Goal: Task Accomplishment & Management: Use online tool/utility

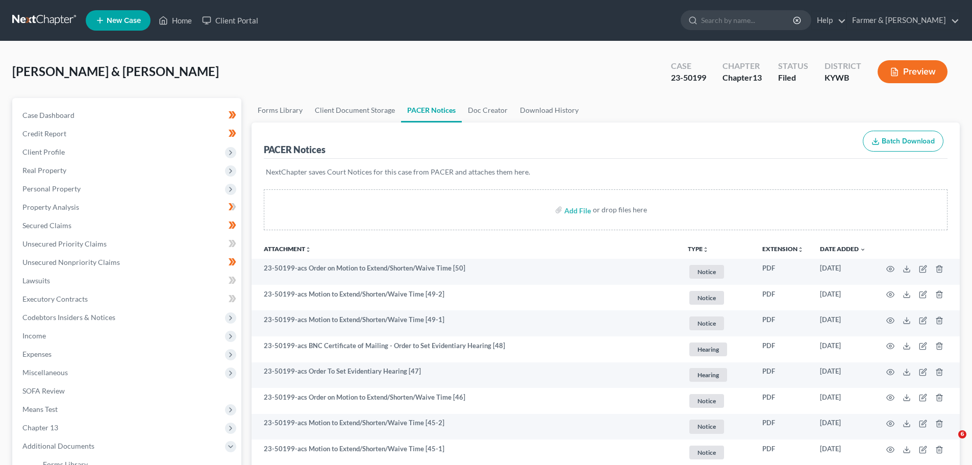
drag, startPoint x: 0, startPoint y: 0, endPoint x: 175, endPoint y: 11, distance: 175.3
click at [172, 11] on ul "New Case Home Client Portal - No Result - See all results Or Press Enter... Hel…" at bounding box center [523, 20] width 874 height 27
click at [181, 16] on link "Home" at bounding box center [175, 20] width 43 height 18
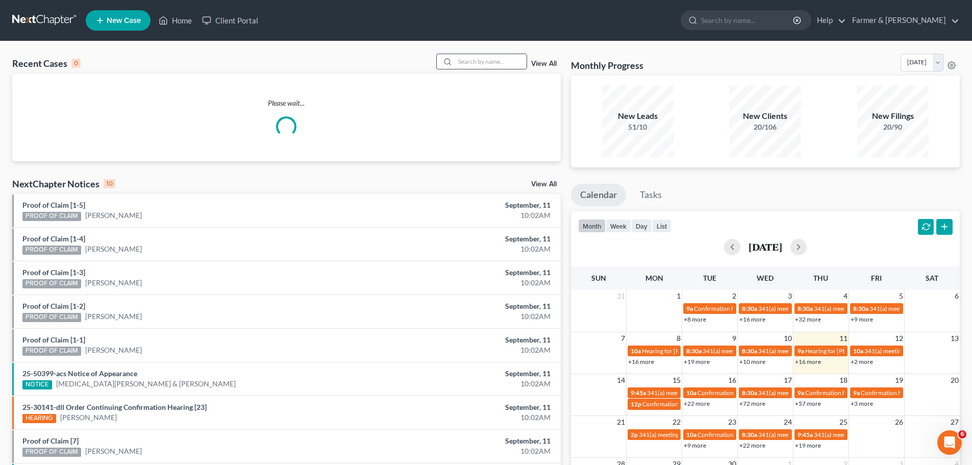
click at [467, 60] on input "search" at bounding box center [490, 61] width 71 height 15
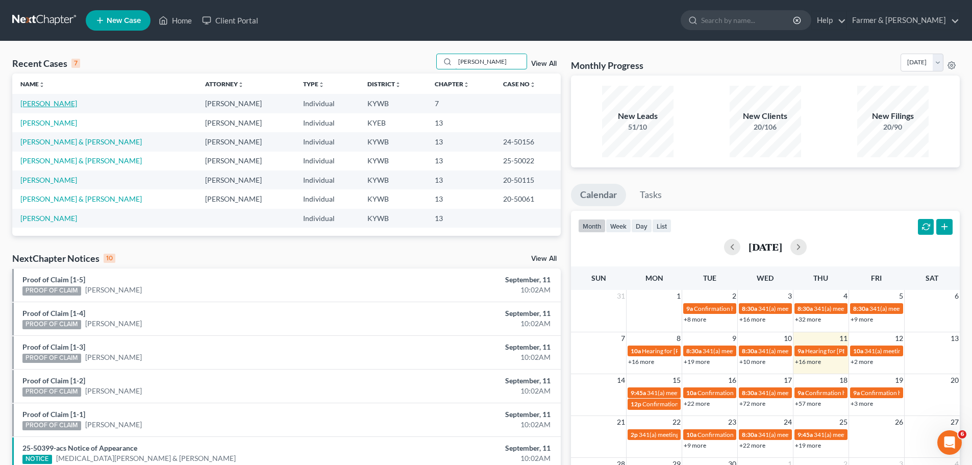
type input "[PERSON_NAME]"
click at [35, 101] on link "[PERSON_NAME]" at bounding box center [48, 103] width 57 height 9
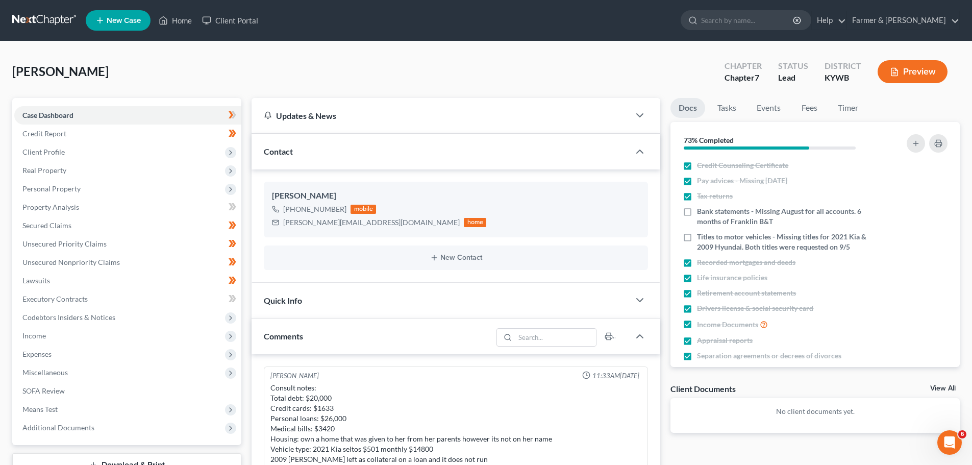
scroll to position [131, 0]
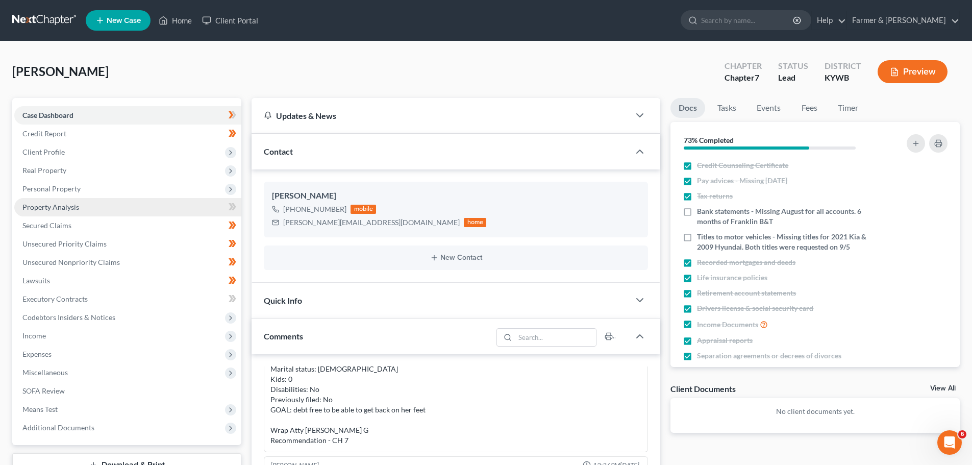
click at [54, 208] on span "Property Analysis" at bounding box center [50, 207] width 57 height 9
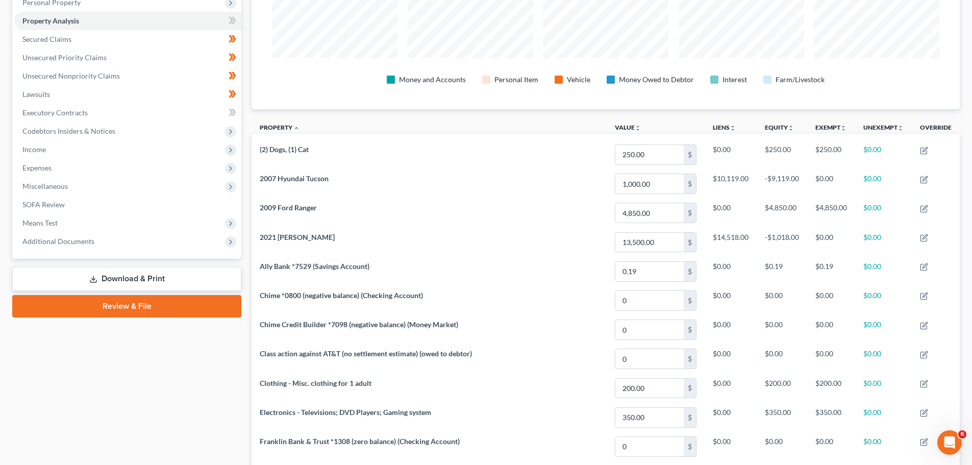
scroll to position [204, 0]
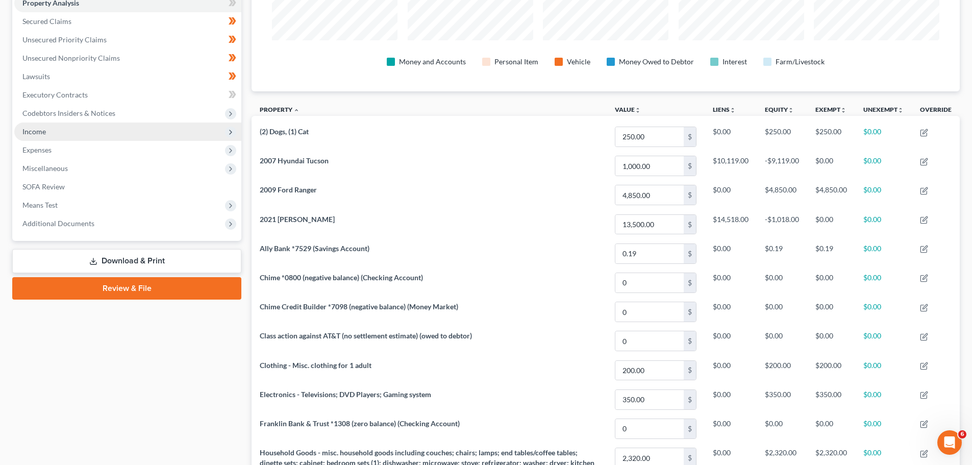
click at [36, 127] on span "Income" at bounding box center [33, 131] width 23 height 9
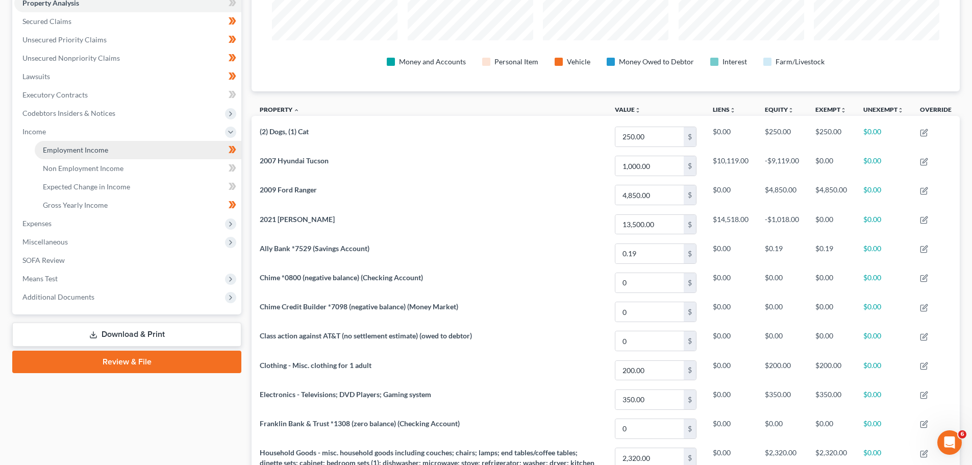
click at [65, 148] on span "Employment Income" at bounding box center [75, 149] width 65 height 9
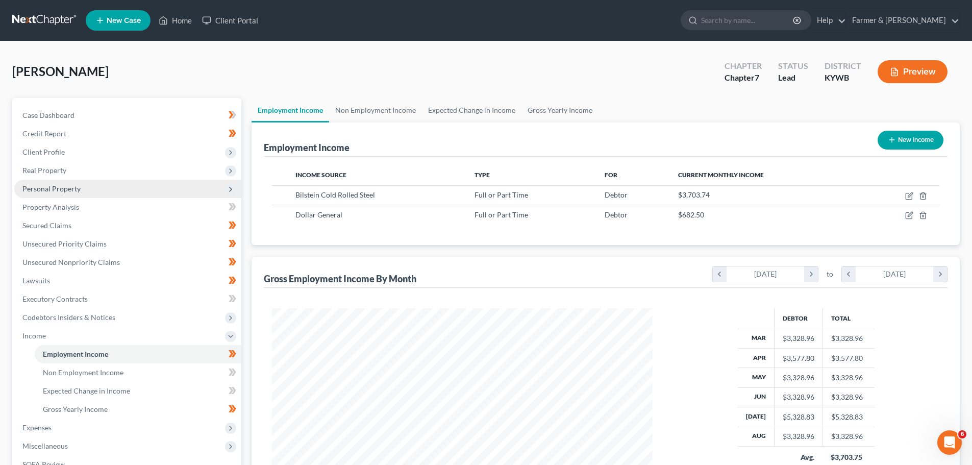
scroll to position [190, 401]
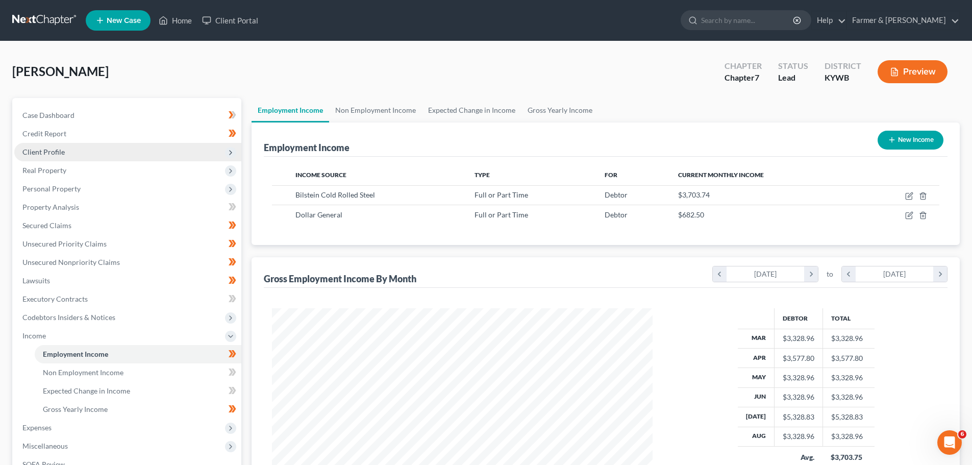
click at [44, 159] on span "Client Profile" at bounding box center [127, 152] width 227 height 18
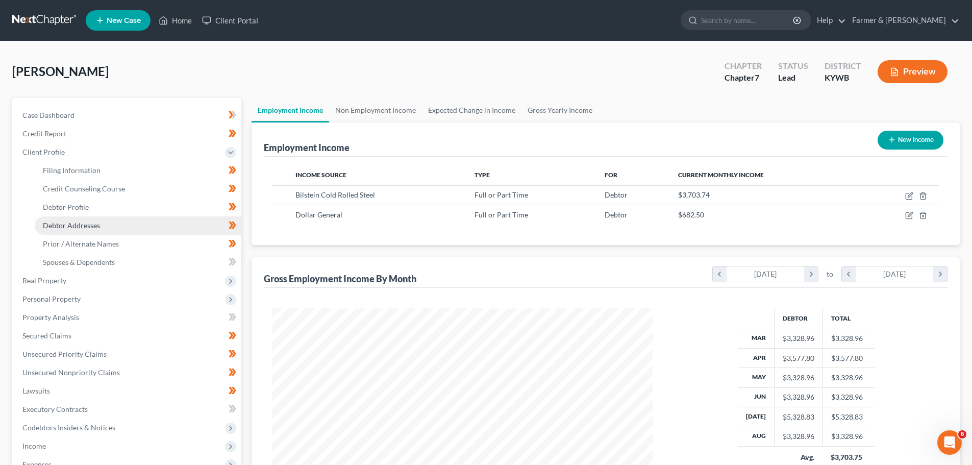
click at [69, 231] on link "Debtor Addresses" at bounding box center [138, 225] width 207 height 18
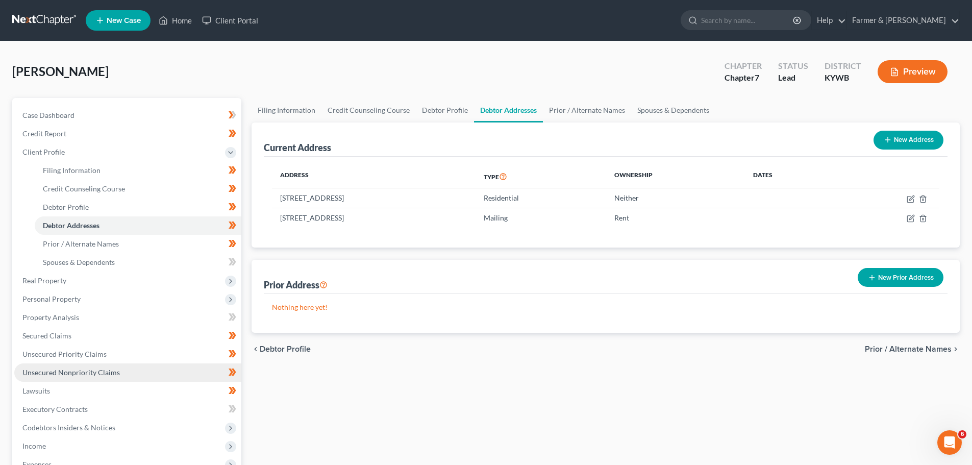
click at [103, 368] on span "Unsecured Nonpriority Claims" at bounding box center [70, 372] width 97 height 9
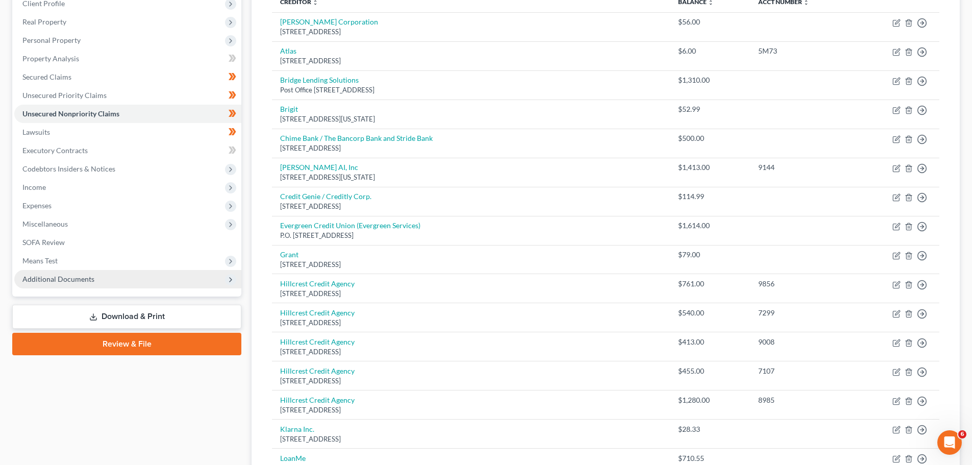
scroll to position [140, 0]
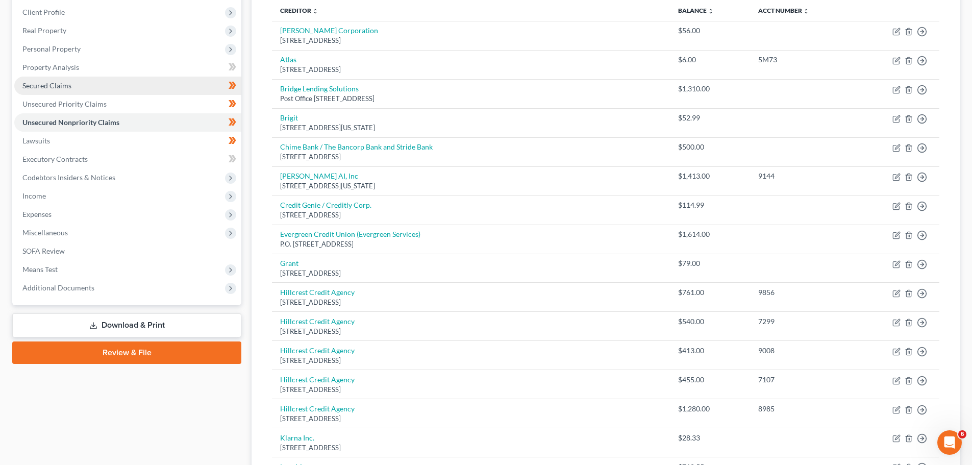
click at [73, 90] on link "Secured Claims" at bounding box center [127, 86] width 227 height 18
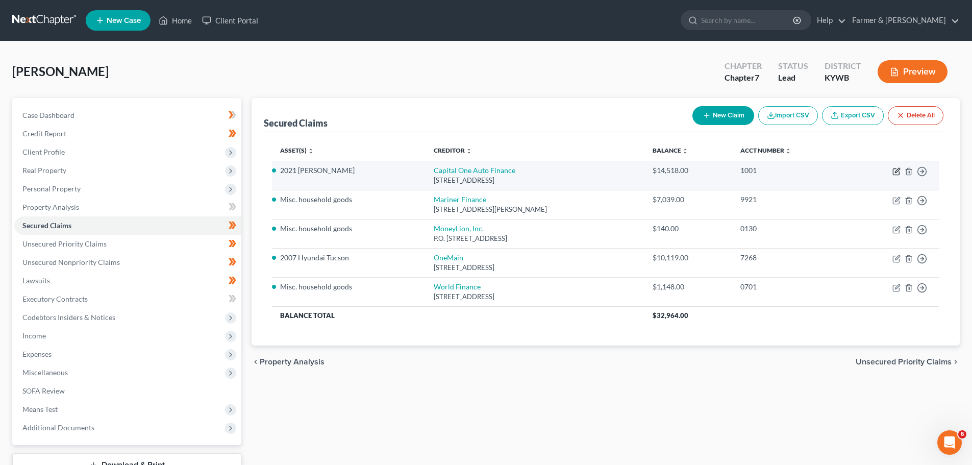
click at [894, 167] on icon "button" at bounding box center [896, 171] width 8 height 8
select select "45"
select select "2"
select select "0"
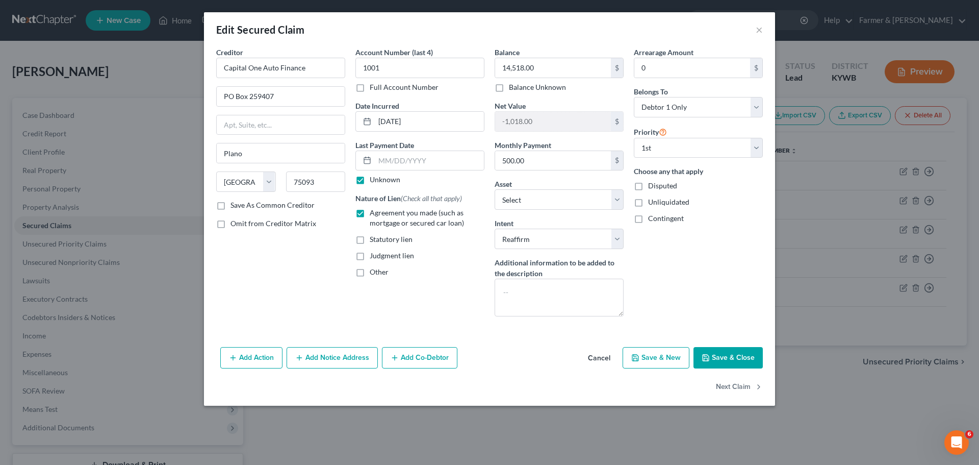
click at [607, 359] on button "Cancel" at bounding box center [599, 358] width 39 height 20
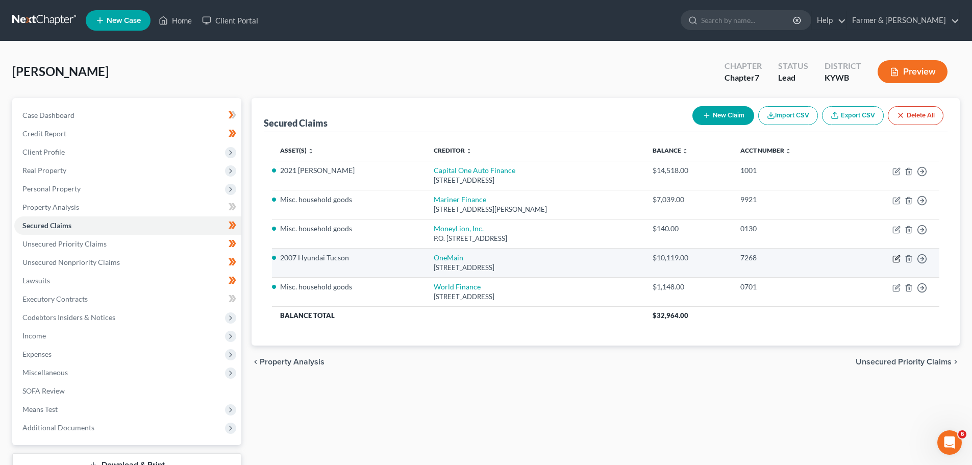
click at [895, 256] on icon "button" at bounding box center [896, 259] width 6 height 6
select select "15"
select select "16"
select select "0"
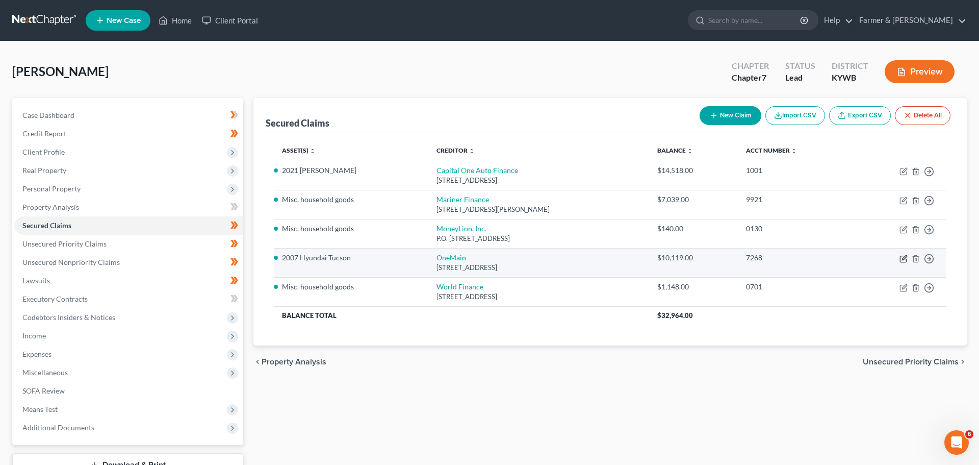
select select "0"
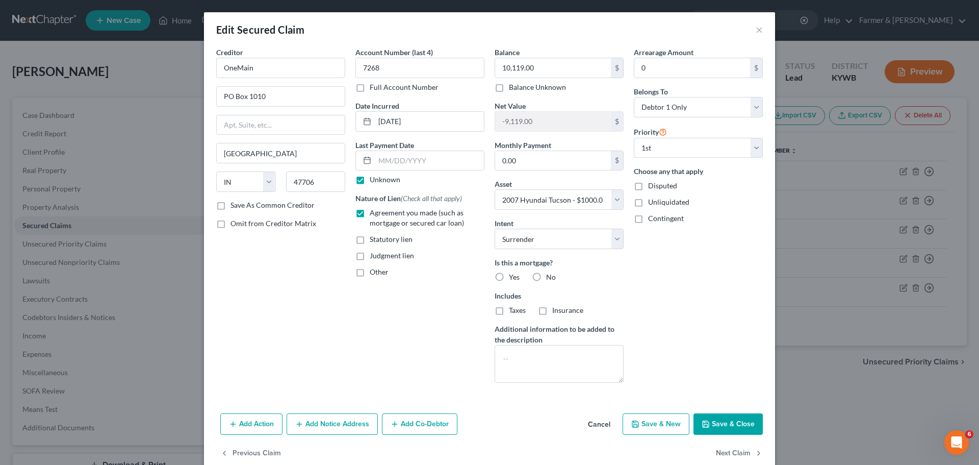
click at [599, 419] on button "Cancel" at bounding box center [599, 424] width 39 height 20
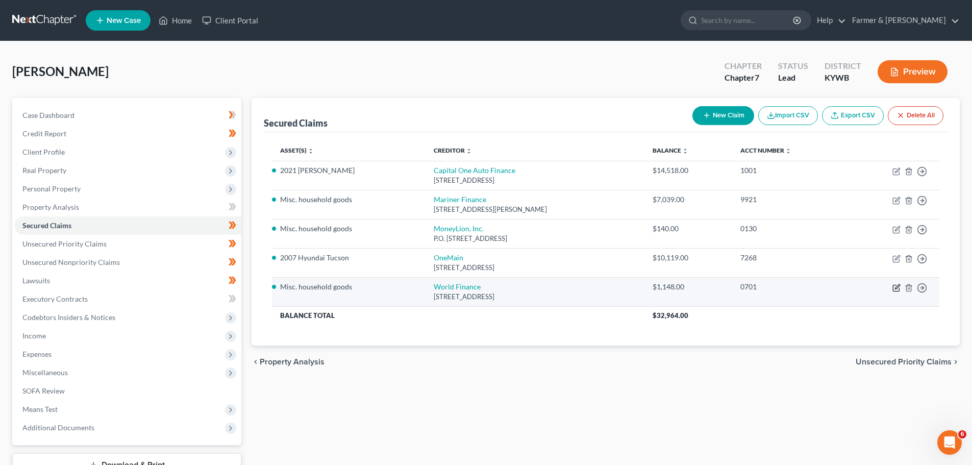
click at [897, 287] on icon "button" at bounding box center [896, 288] width 8 height 8
select select "42"
select select "0"
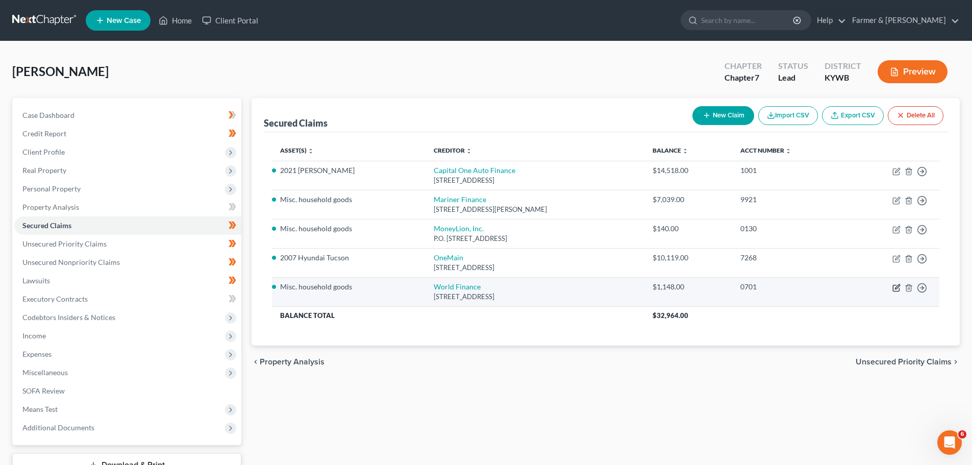
select select "2"
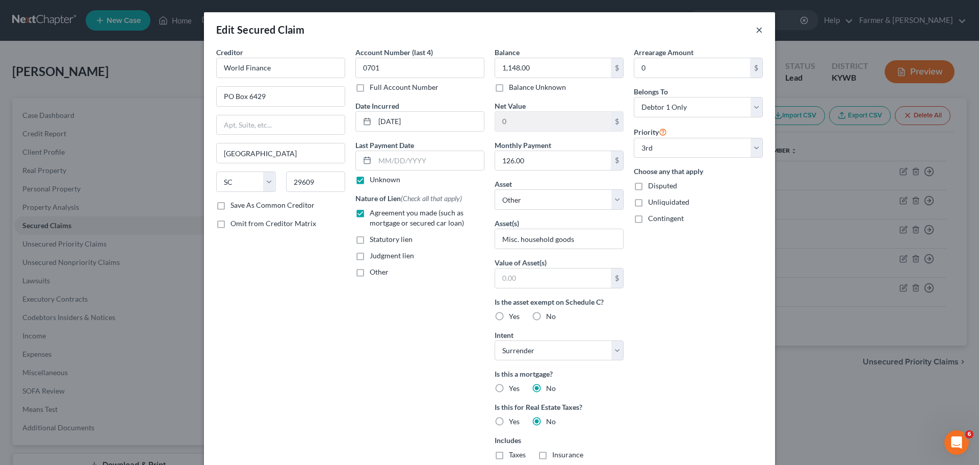
click at [756, 23] on button "×" at bounding box center [759, 29] width 7 height 12
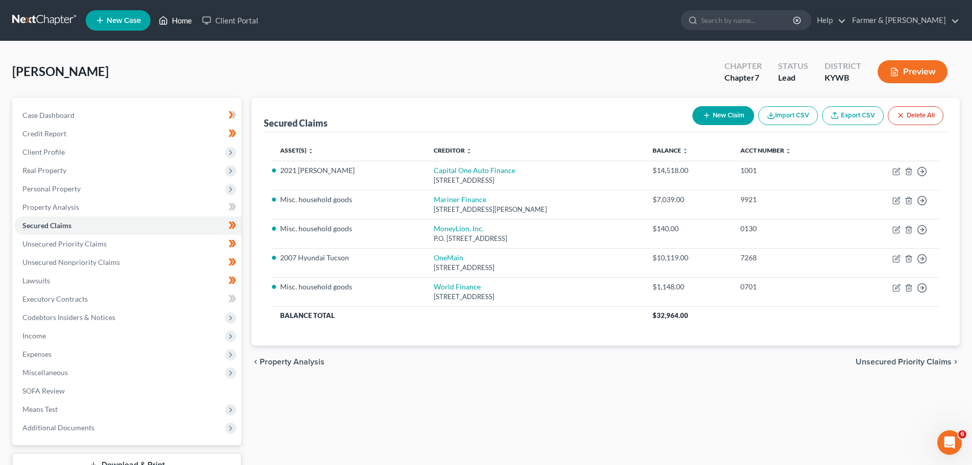
click at [176, 25] on link "Home" at bounding box center [175, 20] width 43 height 18
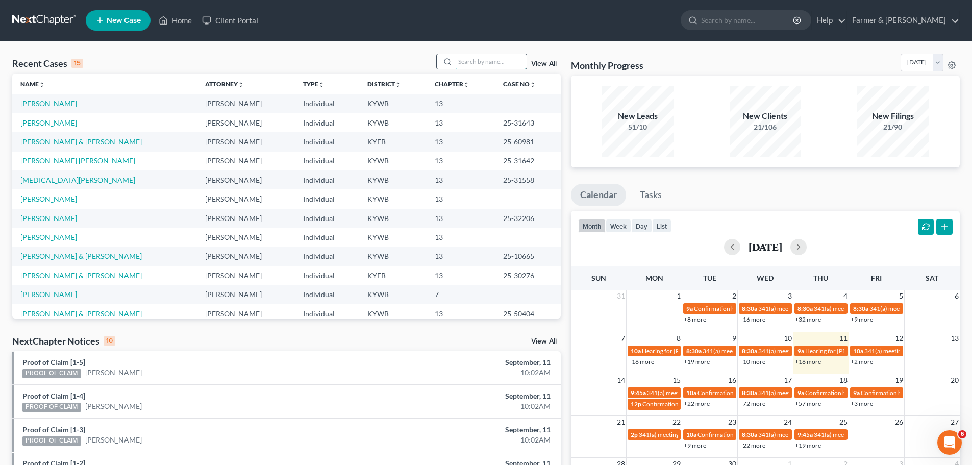
click at [478, 64] on input "search" at bounding box center [490, 61] width 71 height 15
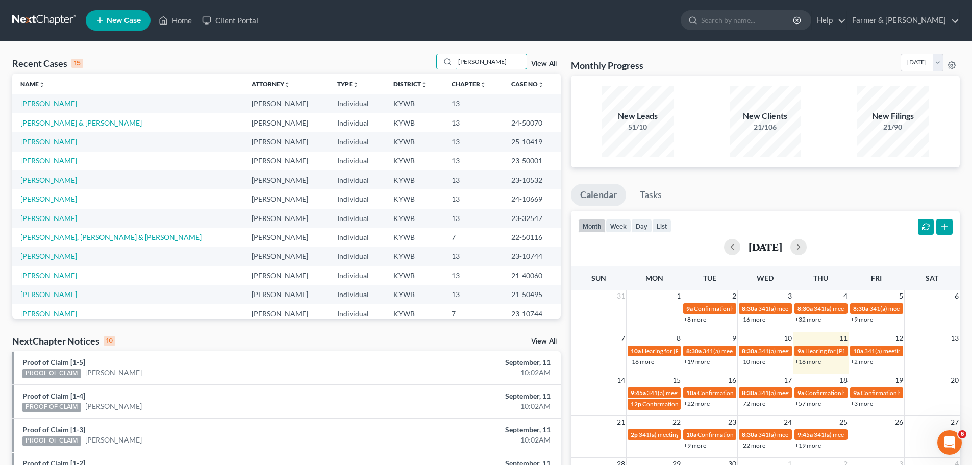
type input "[PERSON_NAME]"
click at [63, 104] on link "[PERSON_NAME]" at bounding box center [48, 103] width 57 height 9
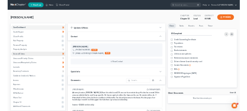
scroll to position [240, 0]
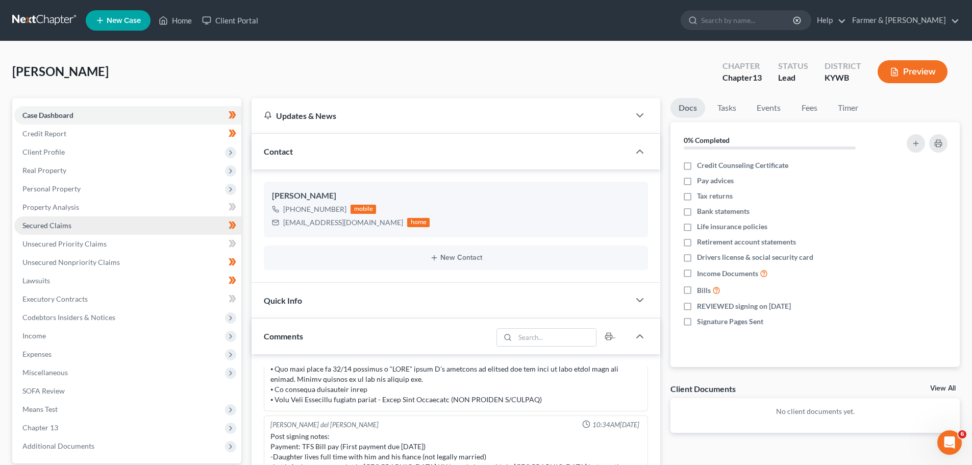
click at [68, 221] on span "Secured Claims" at bounding box center [46, 225] width 49 height 9
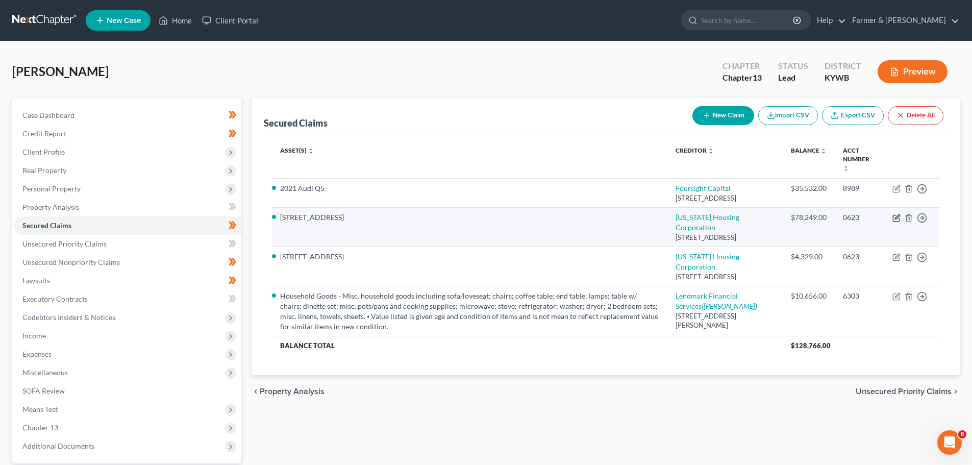
click at [893, 216] on icon "button" at bounding box center [896, 218] width 6 height 6
select select "18"
select select "4"
select select "0"
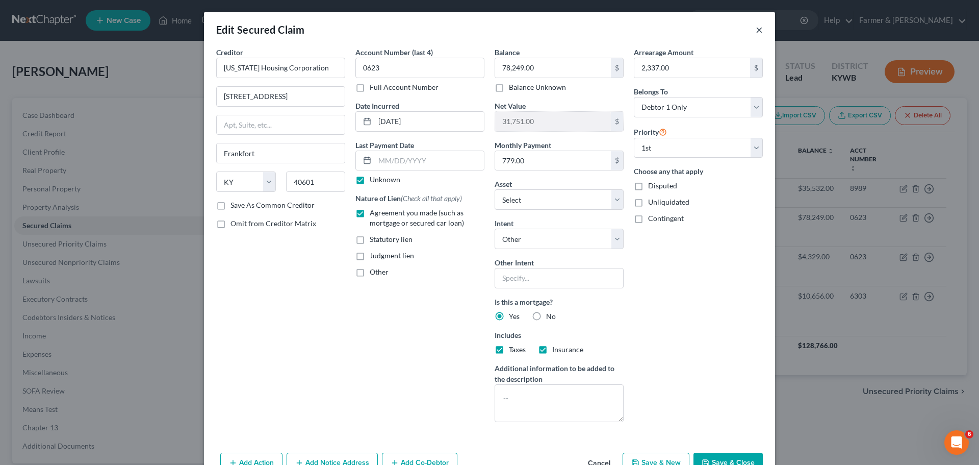
click at [756, 29] on button "×" at bounding box center [759, 29] width 7 height 12
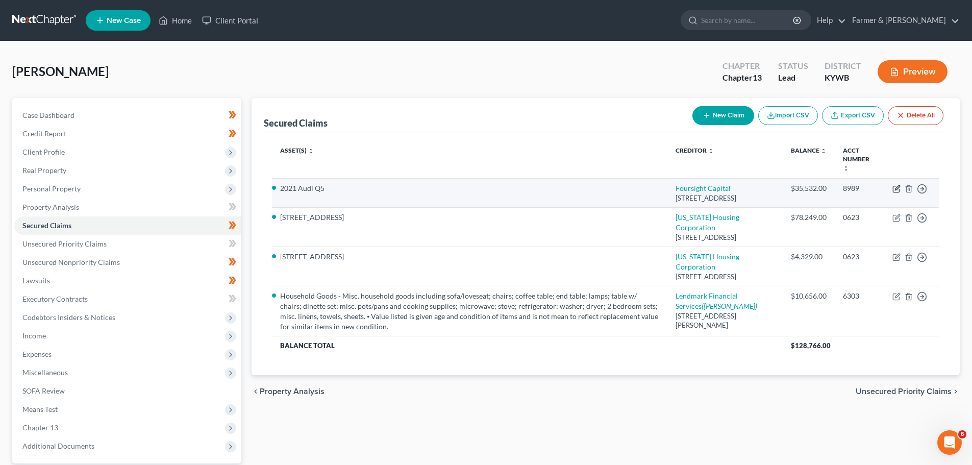
click at [896, 185] on icon "button" at bounding box center [897, 187] width 5 height 5
select select "15"
select select "4"
select select "0"
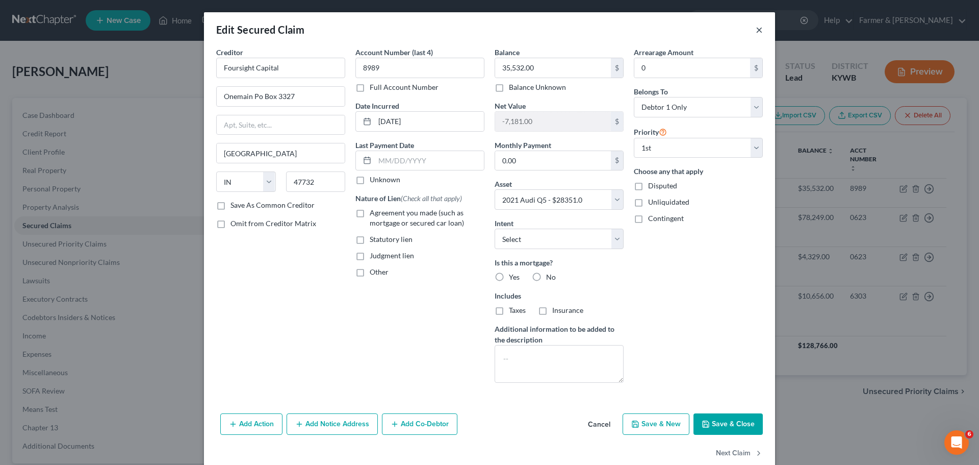
click at [757, 29] on button "×" at bounding box center [759, 29] width 7 height 12
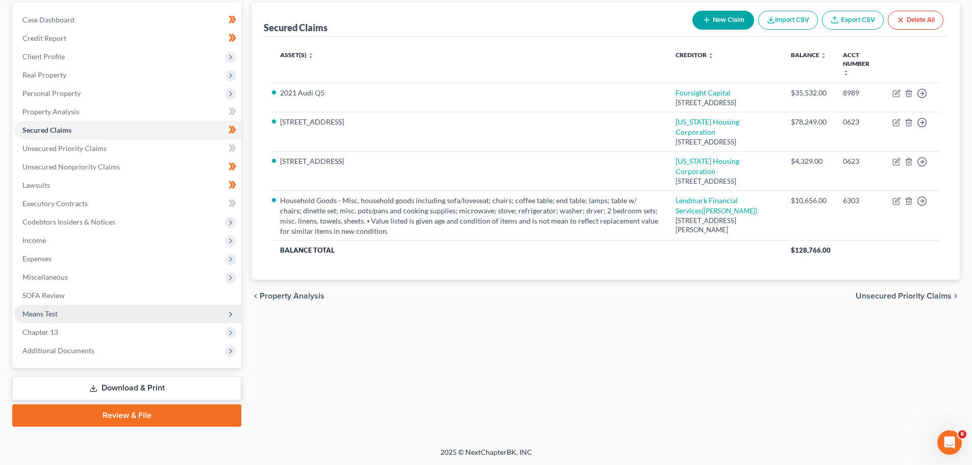
scroll to position [96, 0]
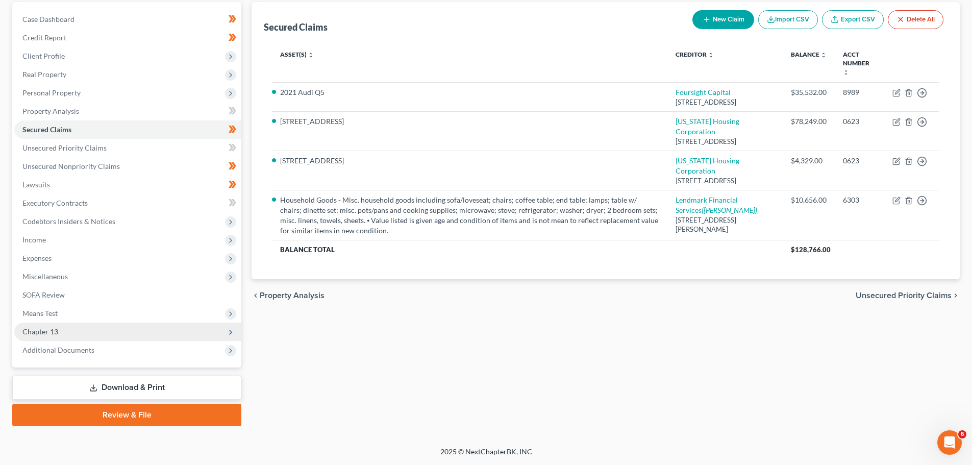
click at [82, 335] on span "Chapter 13" at bounding box center [127, 331] width 227 height 18
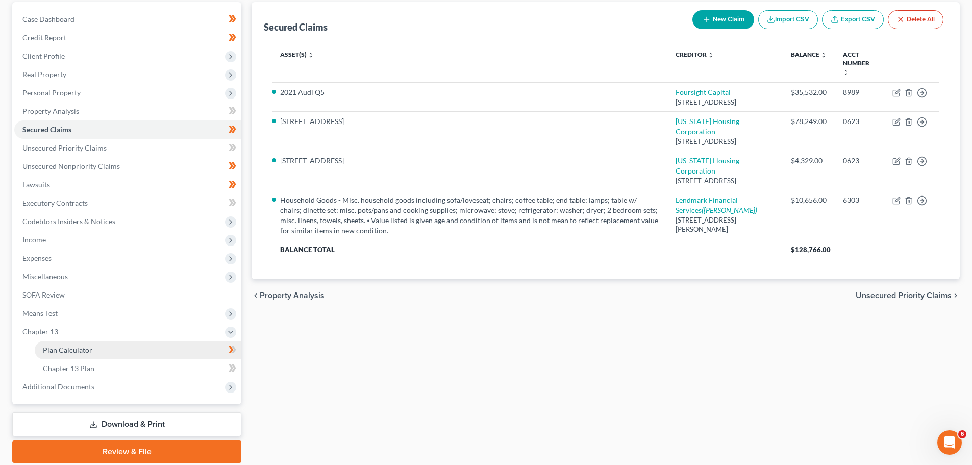
click at [69, 343] on link "Plan Calculator" at bounding box center [138, 350] width 207 height 18
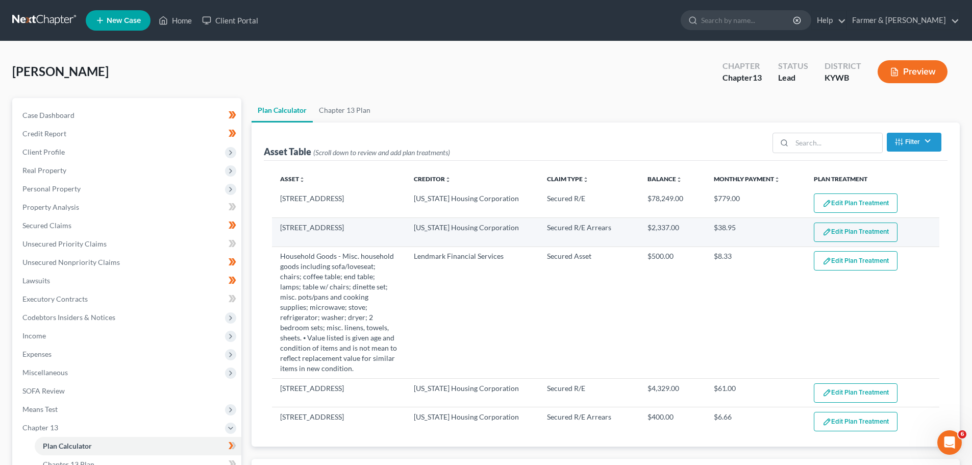
select select "59"
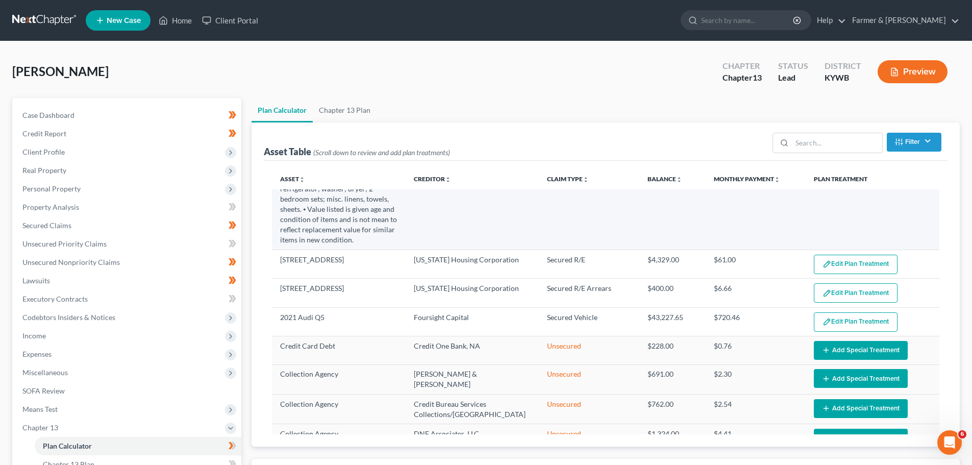
scroll to position [153, 0]
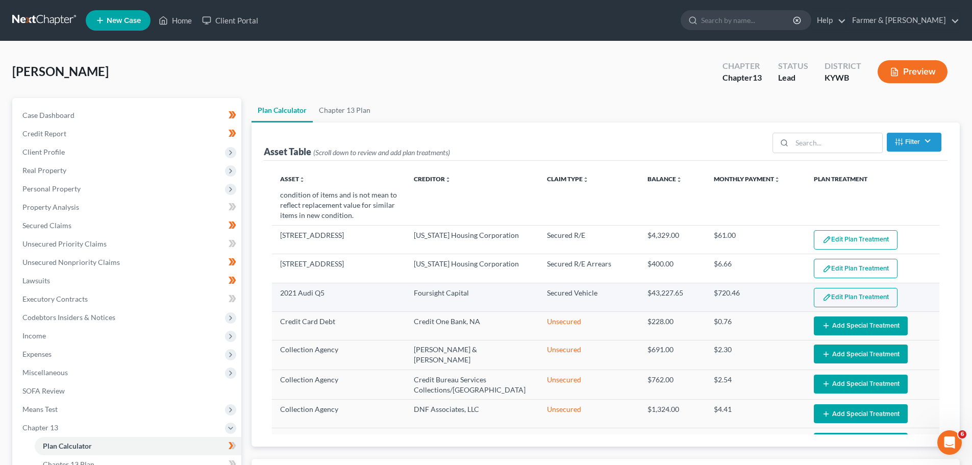
click at [831, 298] on button "Edit Plan Treatment" at bounding box center [856, 297] width 84 height 19
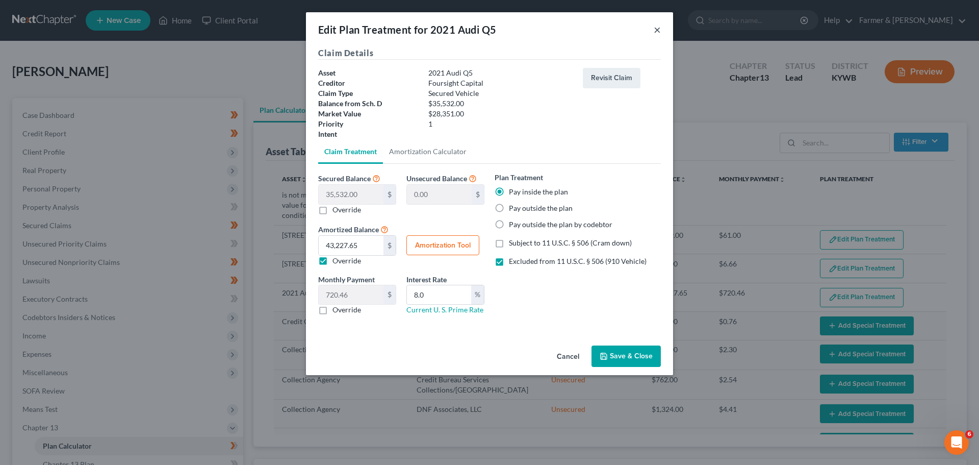
click at [656, 30] on button "×" at bounding box center [657, 29] width 7 height 12
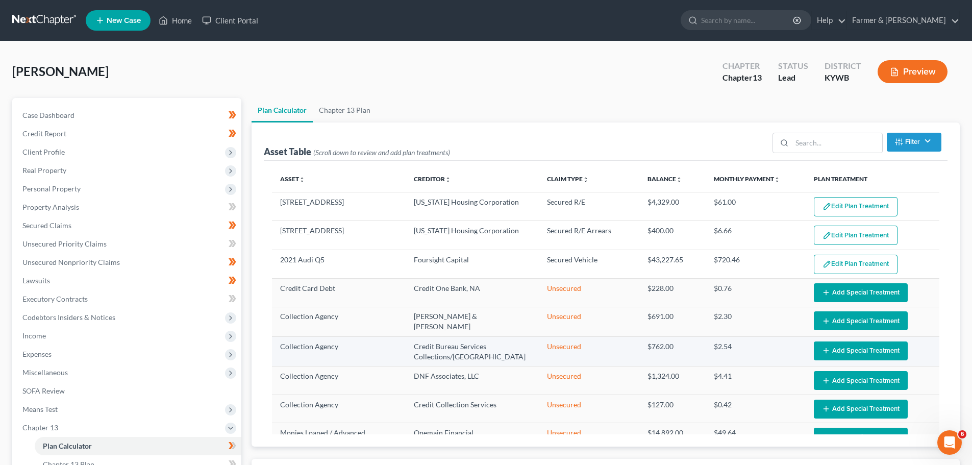
scroll to position [204, 0]
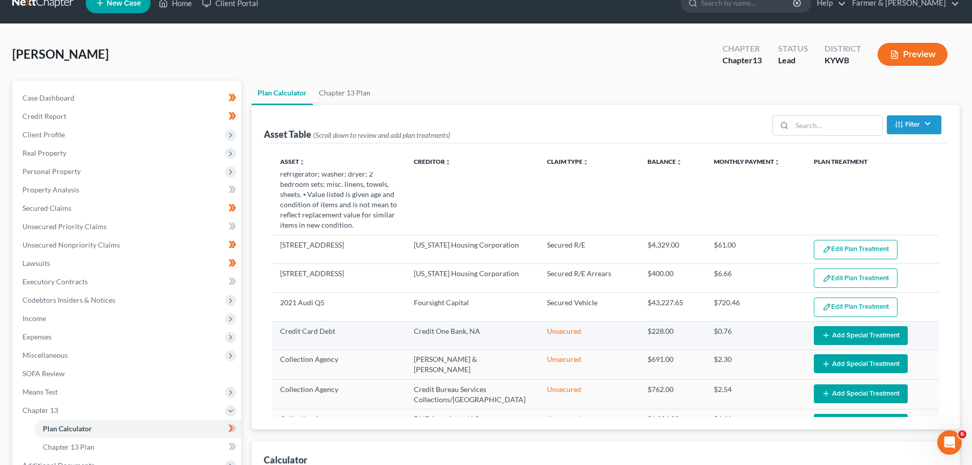
scroll to position [102, 0]
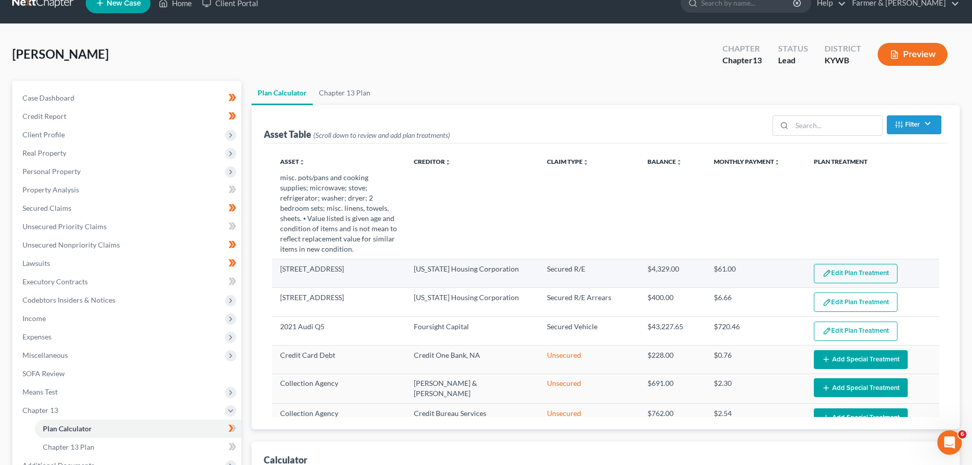
click at [822, 276] on img "button" at bounding box center [826, 273] width 9 height 9
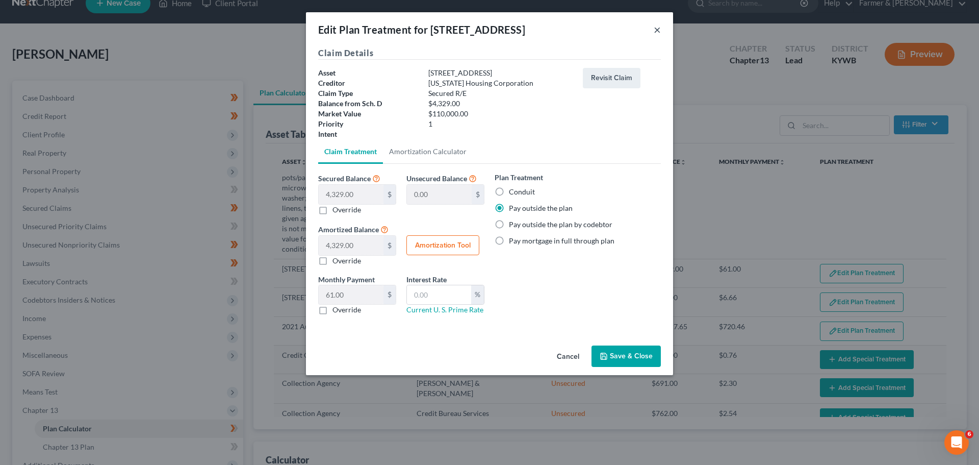
click at [657, 29] on button "×" at bounding box center [657, 29] width 7 height 12
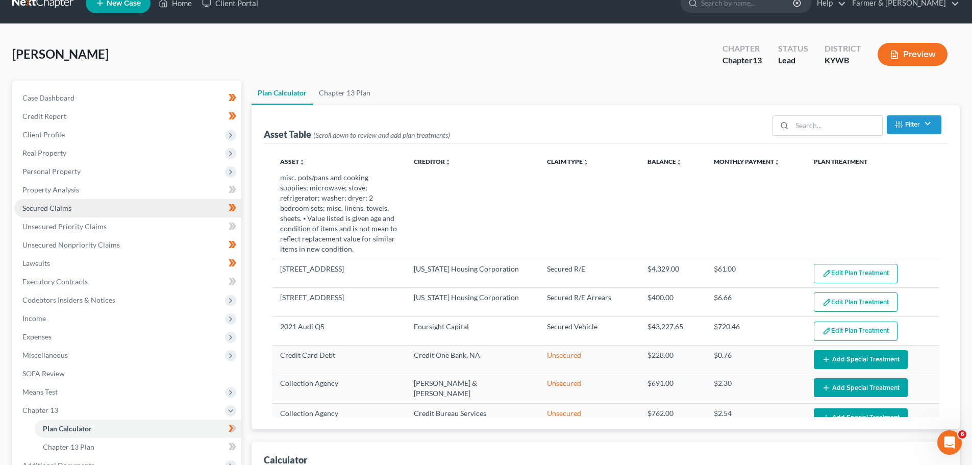
click at [101, 215] on link "Secured Claims" at bounding box center [127, 208] width 227 height 18
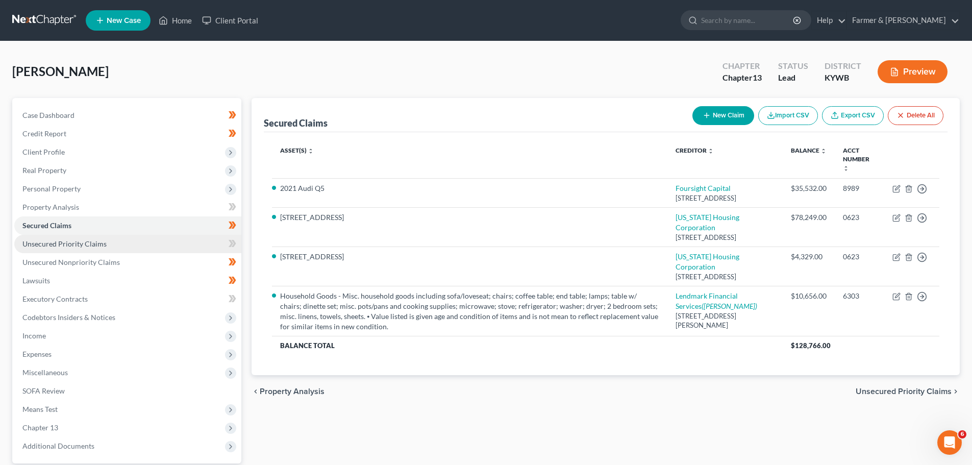
click at [87, 240] on span "Unsecured Priority Claims" at bounding box center [64, 243] width 84 height 9
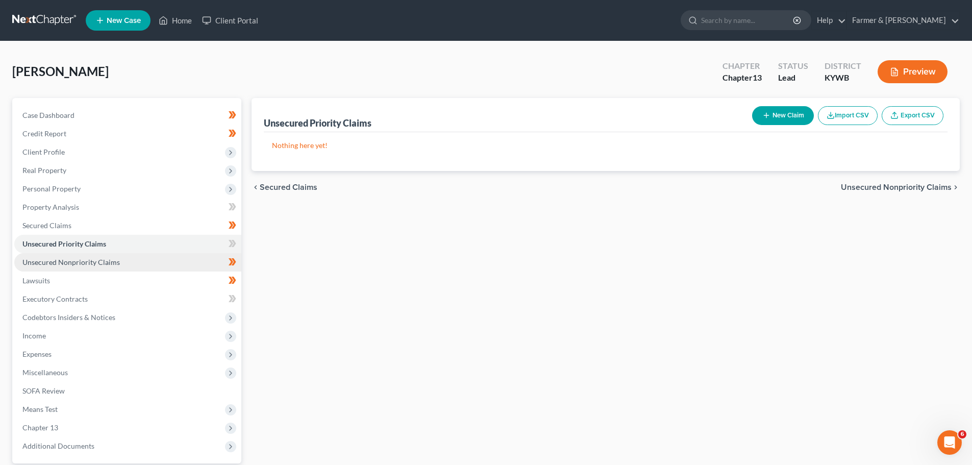
click at [101, 267] on link "Unsecured Nonpriority Claims" at bounding box center [127, 262] width 227 height 18
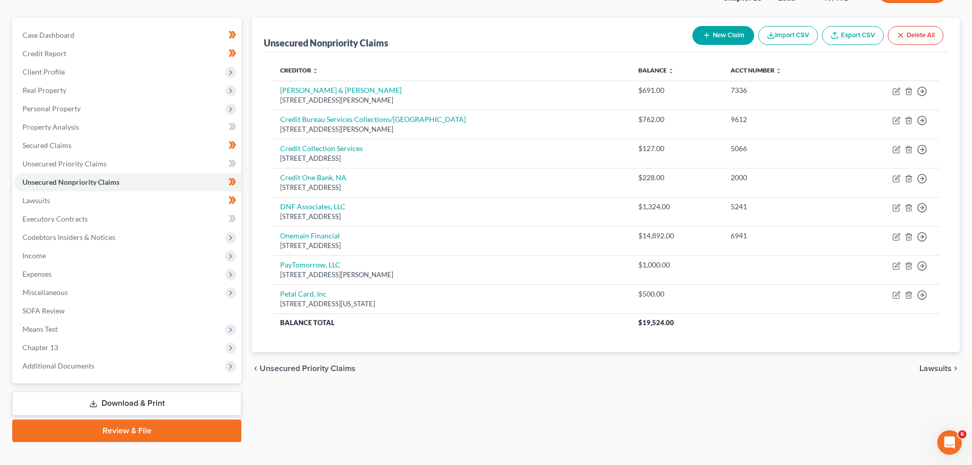
scroll to position [96, 0]
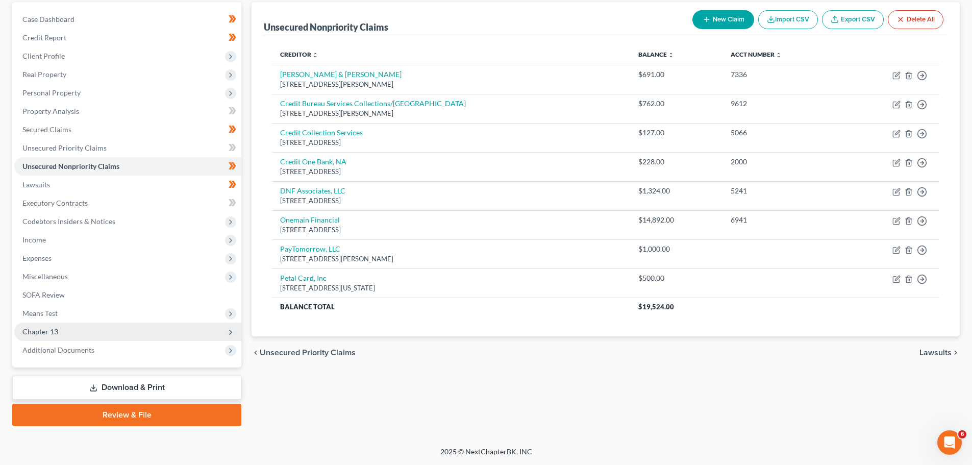
click at [46, 330] on span "Chapter 13" at bounding box center [40, 331] width 36 height 9
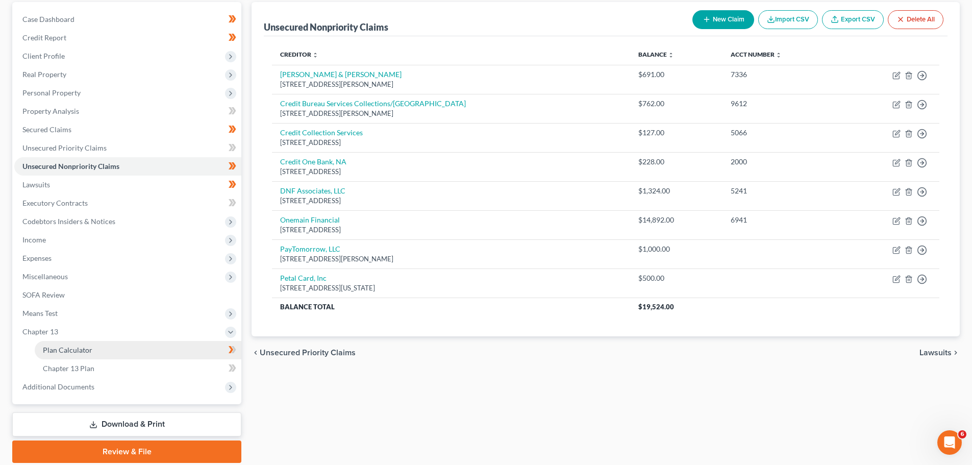
click at [83, 345] on span "Plan Calculator" at bounding box center [67, 349] width 49 height 9
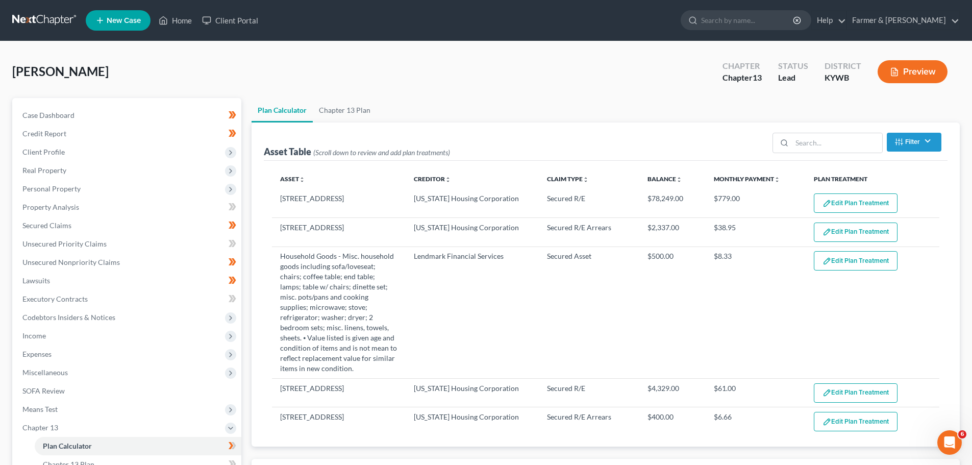
click at [247, 265] on div "Plan Calculator Chapter 13 Plan Asset Table (Scroll down to review and add plan…" at bounding box center [605, 362] width 718 height 529
select select "59"
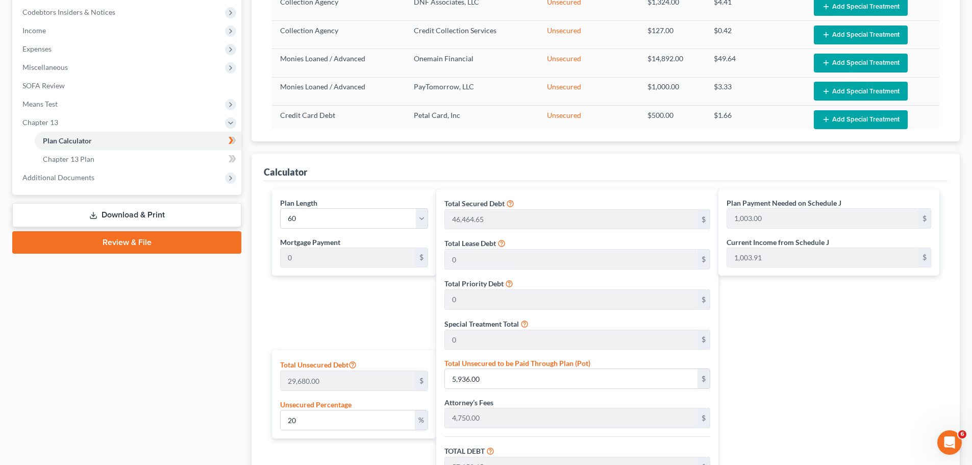
scroll to position [153, 0]
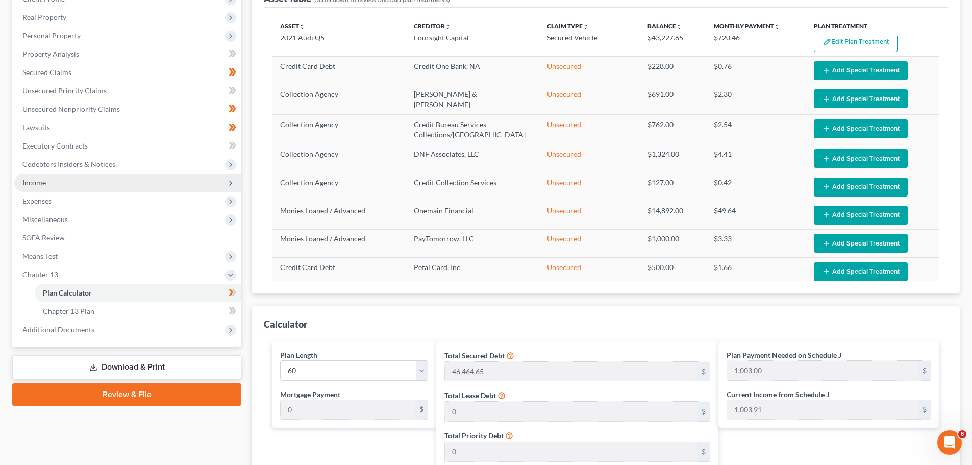
click at [82, 181] on span "Income" at bounding box center [127, 182] width 227 height 18
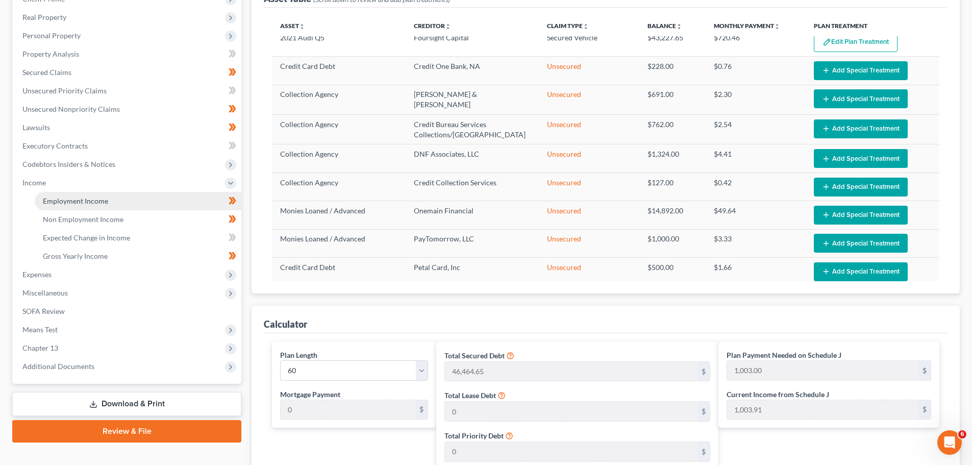
click at [110, 205] on link "Employment Income" at bounding box center [138, 201] width 207 height 18
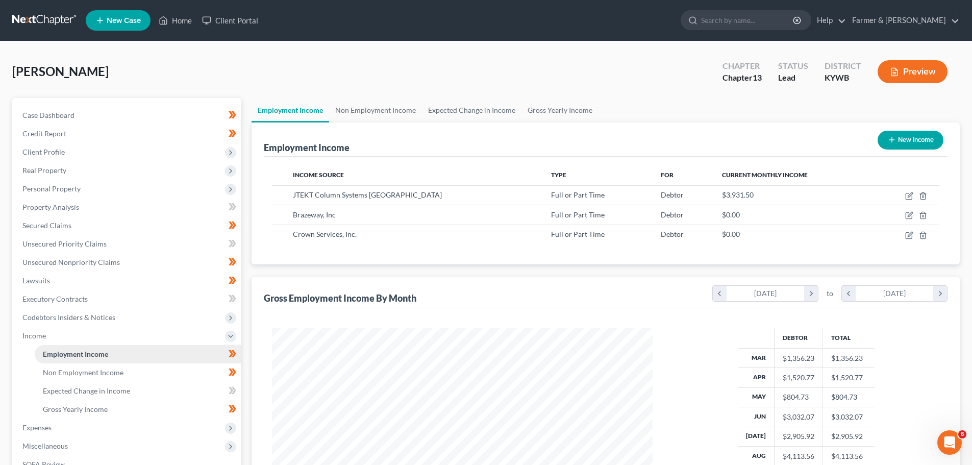
scroll to position [190, 401]
